Goal: Book appointment/travel/reservation

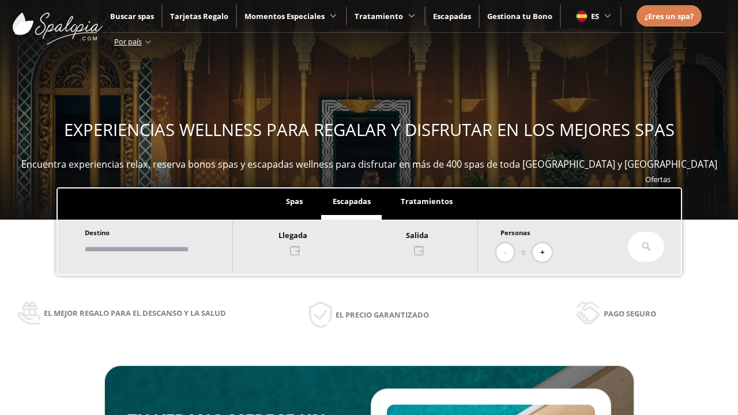
click at [163, 249] on input "text" at bounding box center [153, 249] width 144 height 20
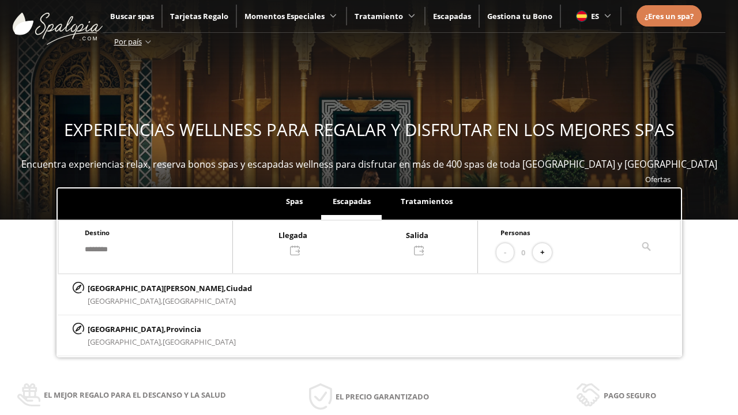
click at [367, 241] on div at bounding box center [355, 242] width 244 height 28
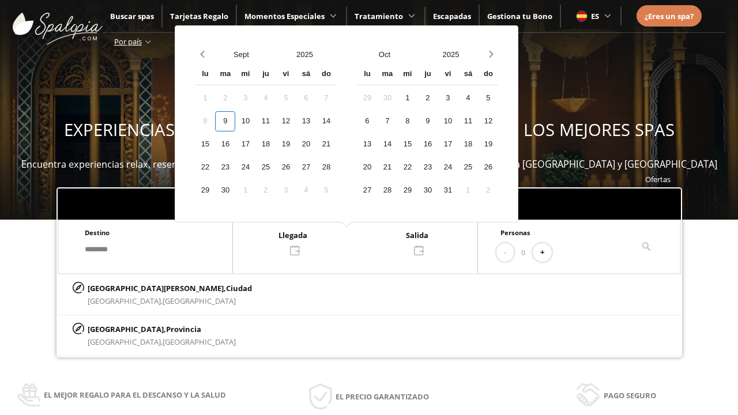
click at [275, 121] on div "11" at bounding box center [265, 121] width 20 height 20
click at [296, 121] on div "12" at bounding box center [285, 121] width 20 height 20
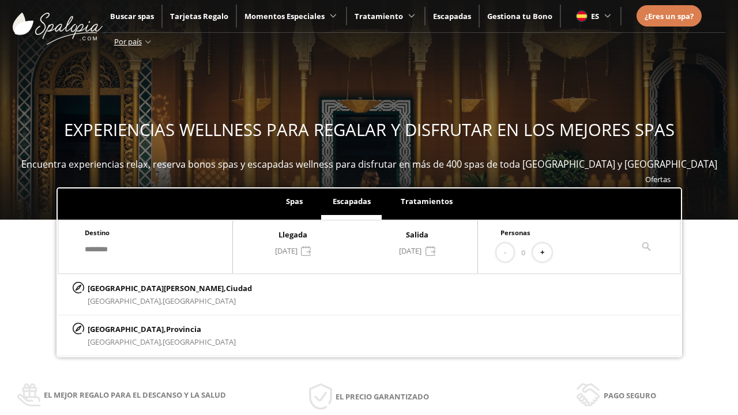
click at [546, 252] on button "+" at bounding box center [542, 252] width 19 height 19
click at [145, 288] on p "[GEOGRAPHIC_DATA][PERSON_NAME], [GEOGRAPHIC_DATA]" at bounding box center [170, 288] width 164 height 13
type input "**********"
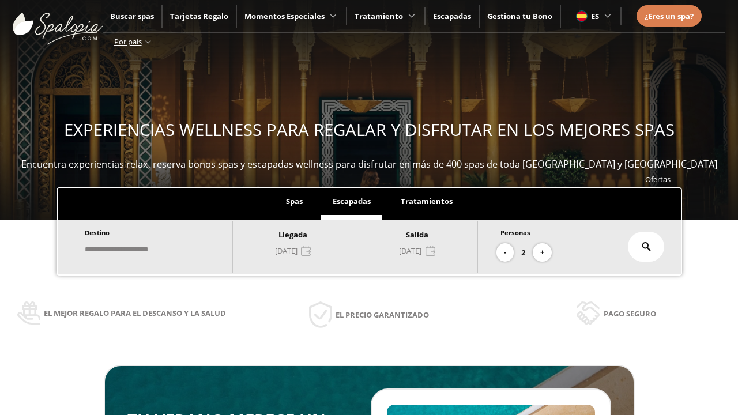
click at [646, 247] on icon at bounding box center [645, 246] width 9 height 9
